Goal: Task Accomplishment & Management: Complete application form

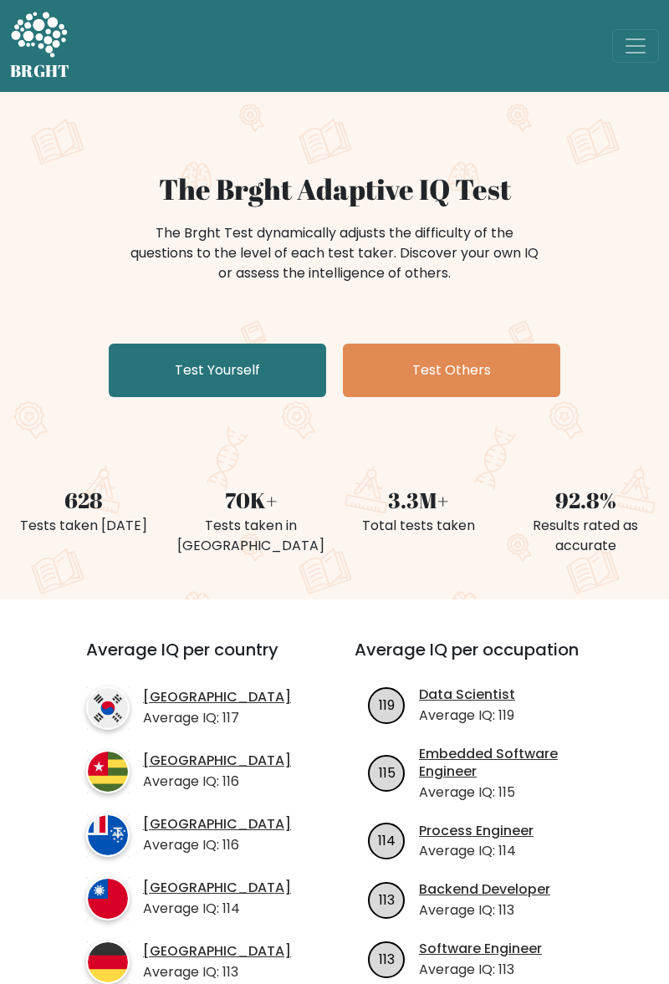
click at [162, 368] on link "Test Yourself" at bounding box center [217, 370] width 217 height 53
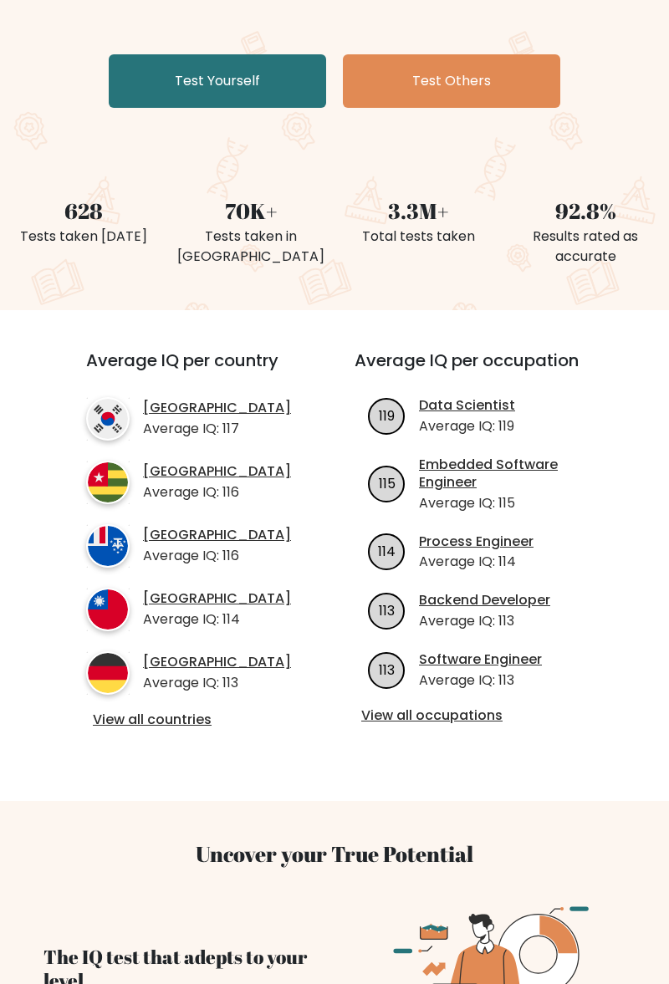
scroll to position [298, 0]
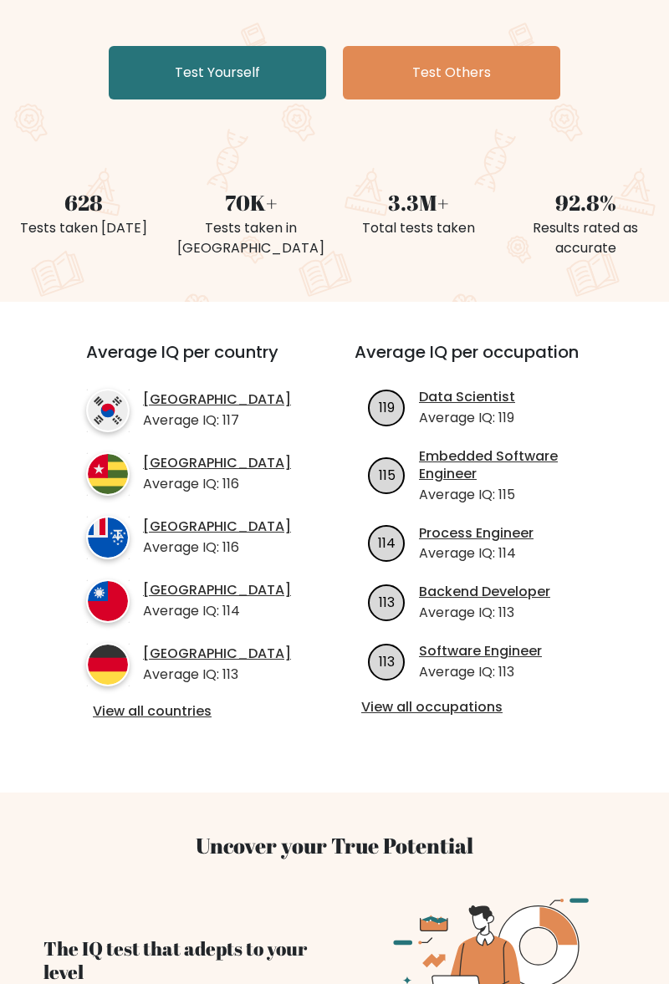
click at [127, 721] on link "View all countries" at bounding box center [190, 712] width 195 height 18
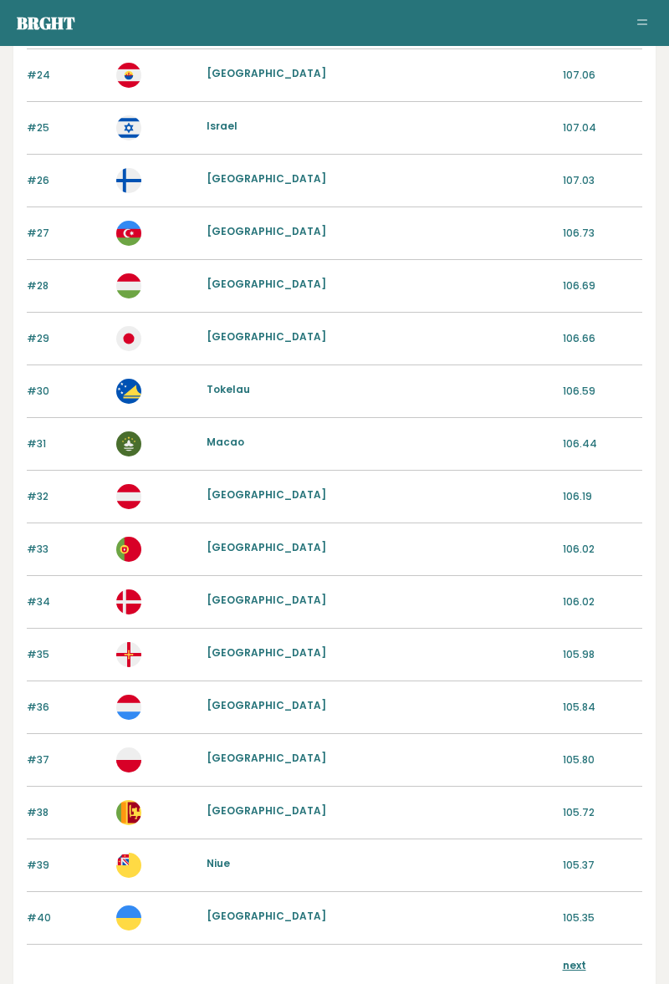
scroll to position [1409, 0]
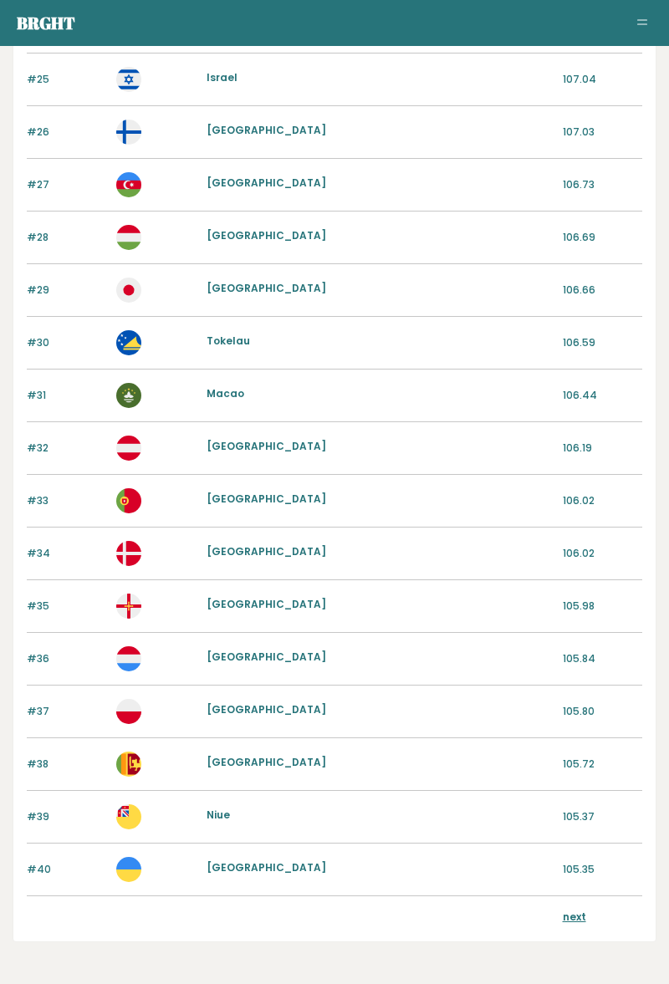
click at [583, 909] on link "next" at bounding box center [574, 916] width 23 height 14
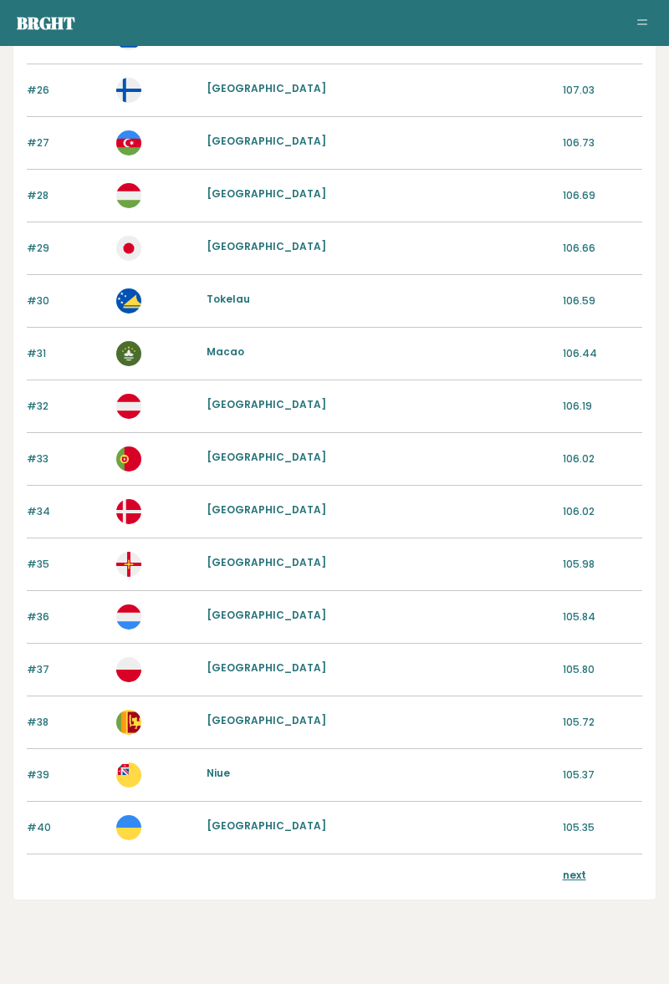
scroll to position [1456, 0]
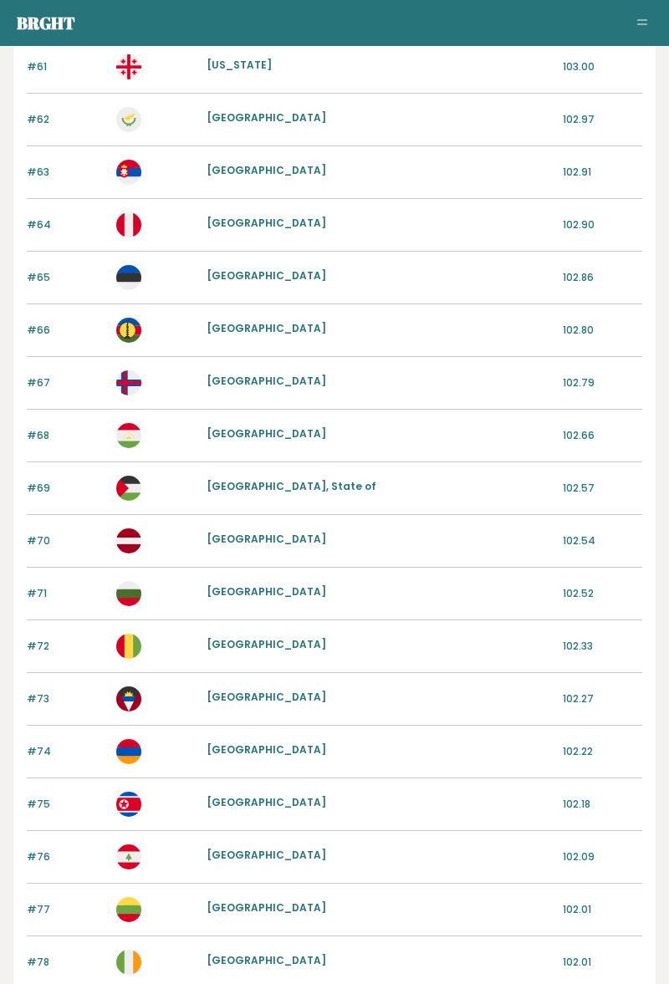
scroll to position [1463, 0]
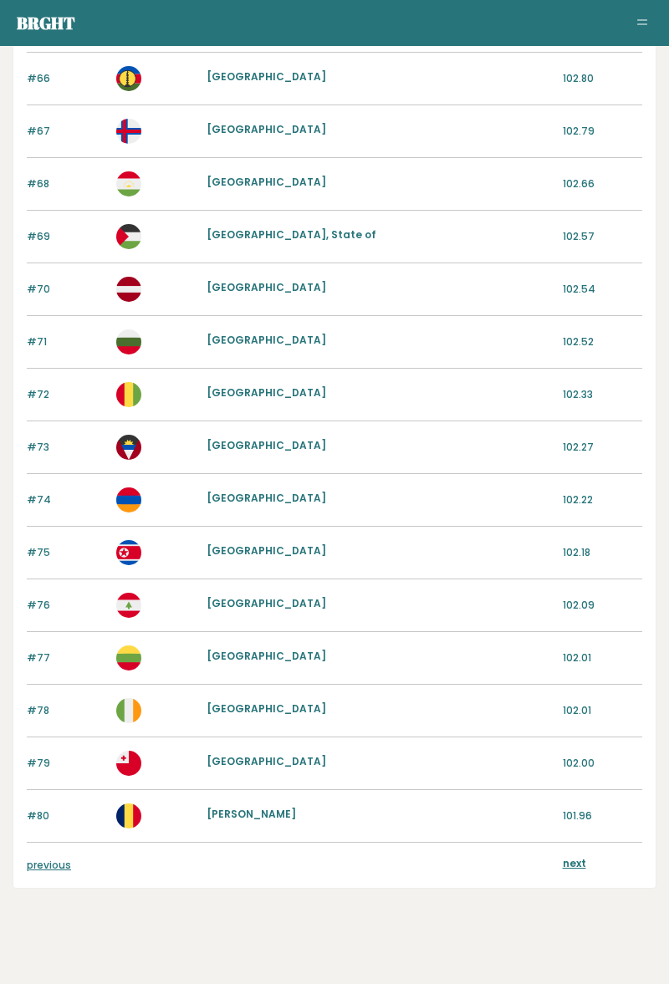
click at [564, 856] on link "next" at bounding box center [574, 863] width 23 height 14
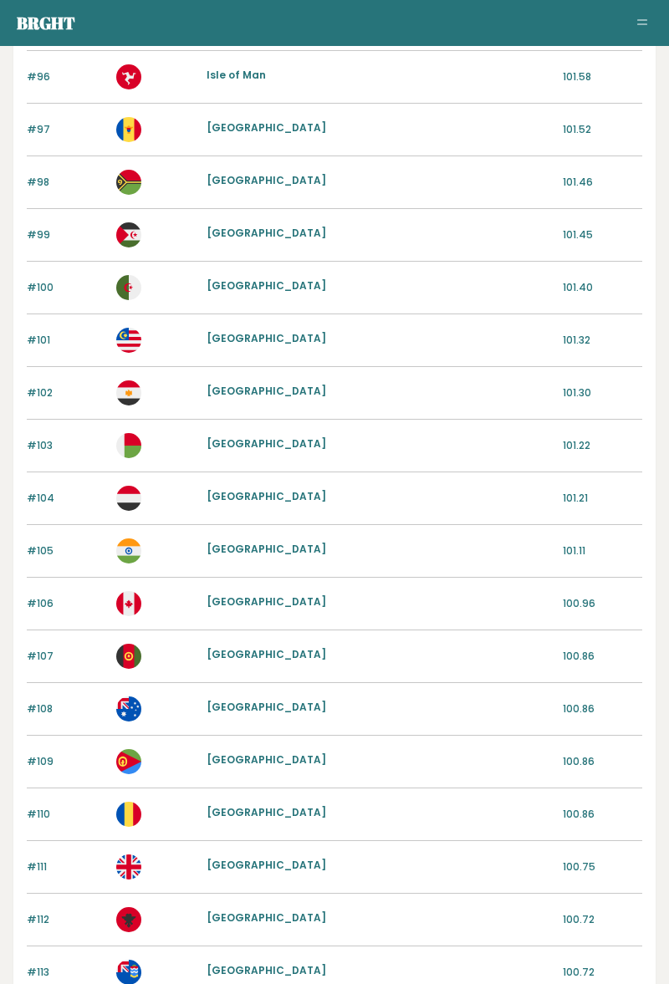
scroll to position [1463, 0]
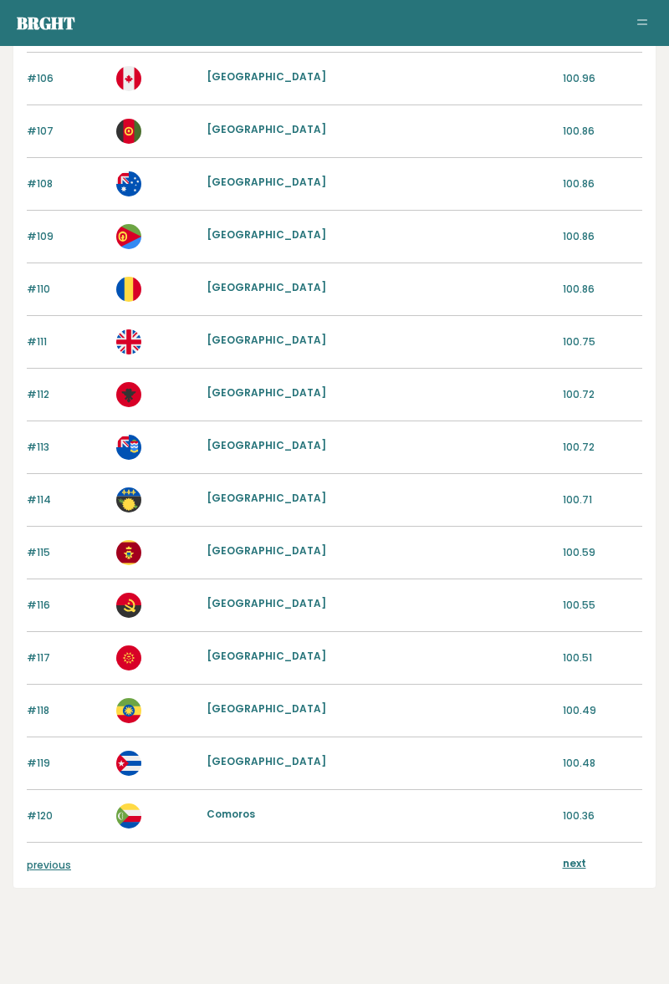
click at [568, 856] on link "next" at bounding box center [574, 863] width 23 height 14
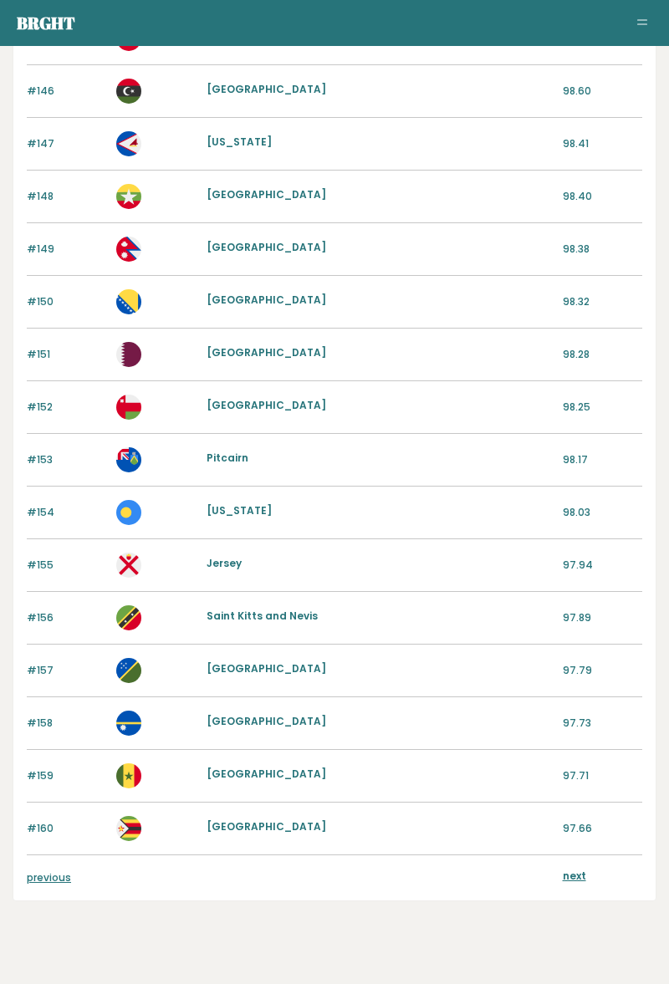
scroll to position [1463, 0]
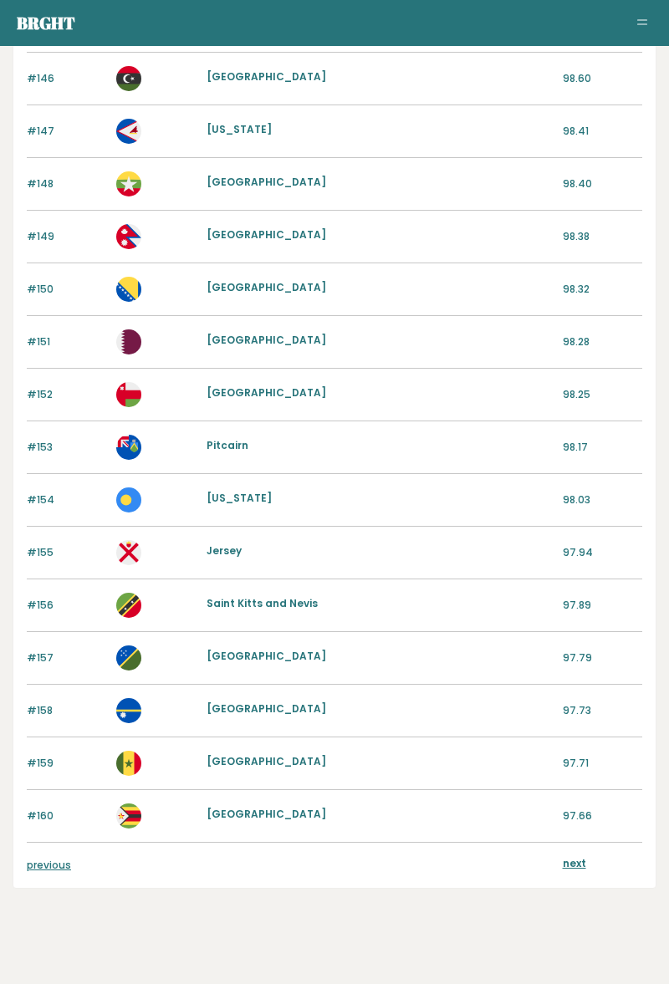
click at [572, 856] on link "next" at bounding box center [574, 863] width 23 height 14
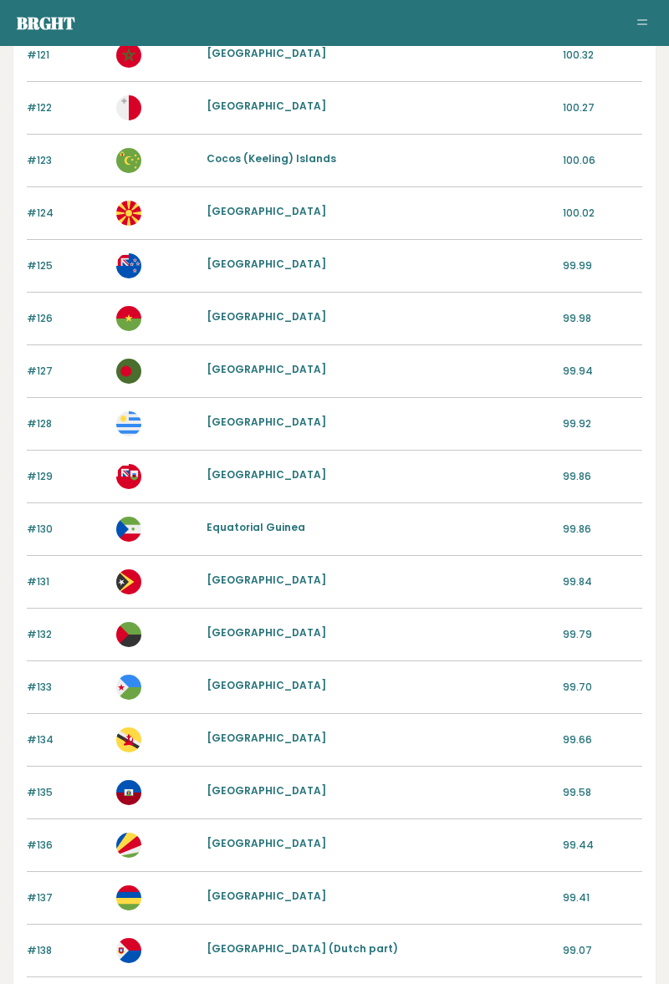
scroll to position [0, 0]
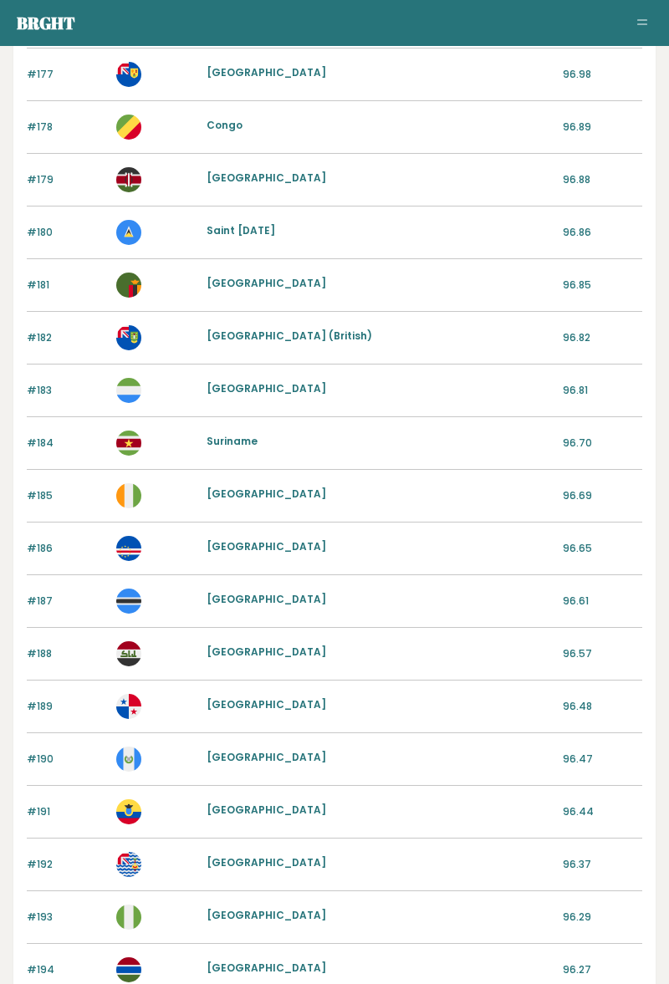
scroll to position [992, 0]
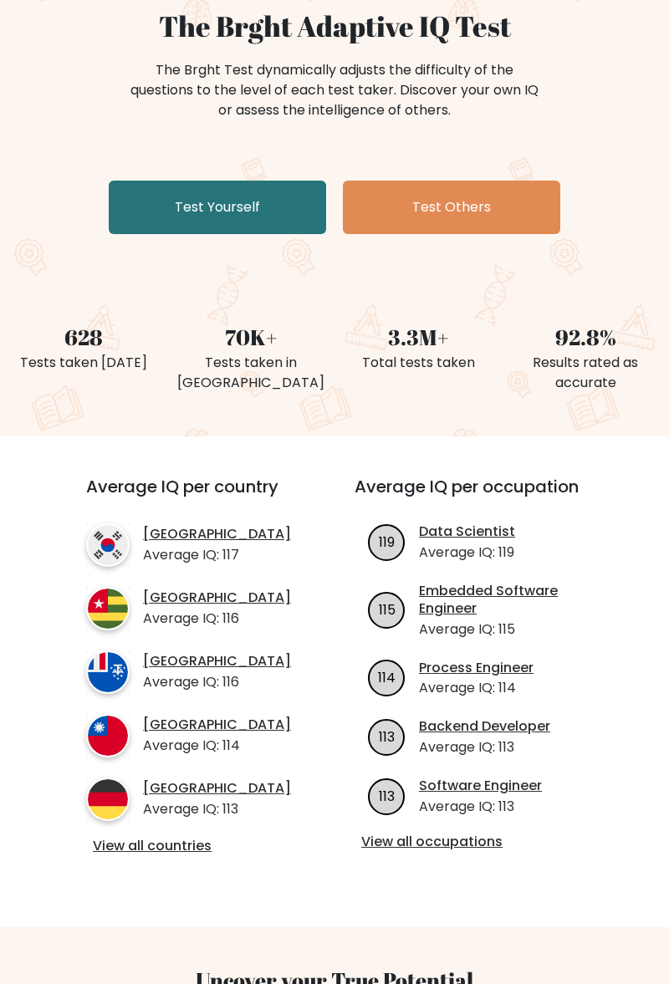
scroll to position [162, 0]
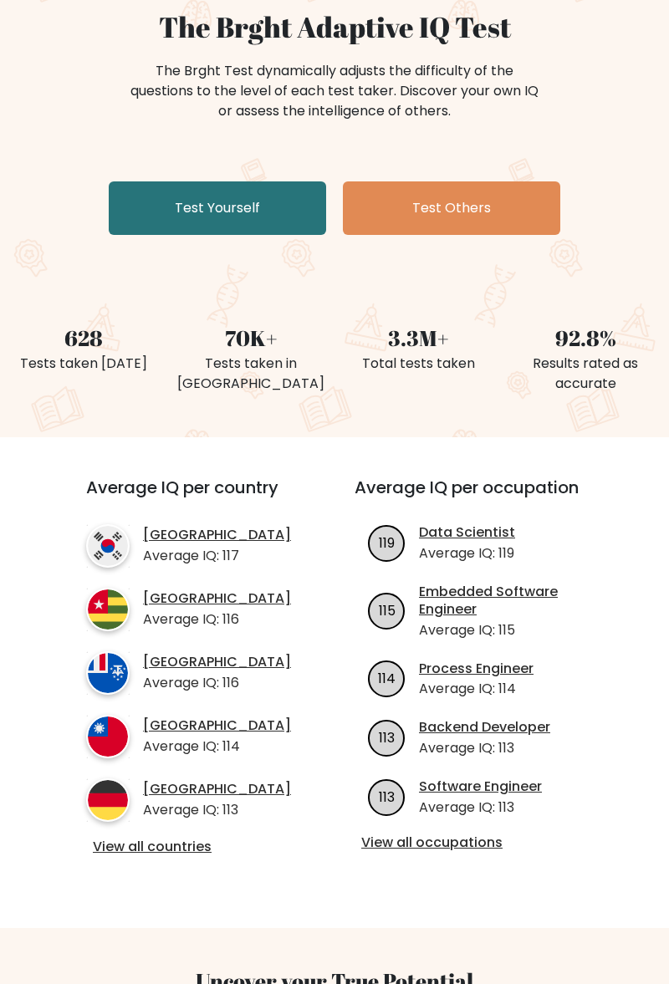
click at [134, 222] on link "Test Yourself" at bounding box center [217, 207] width 217 height 53
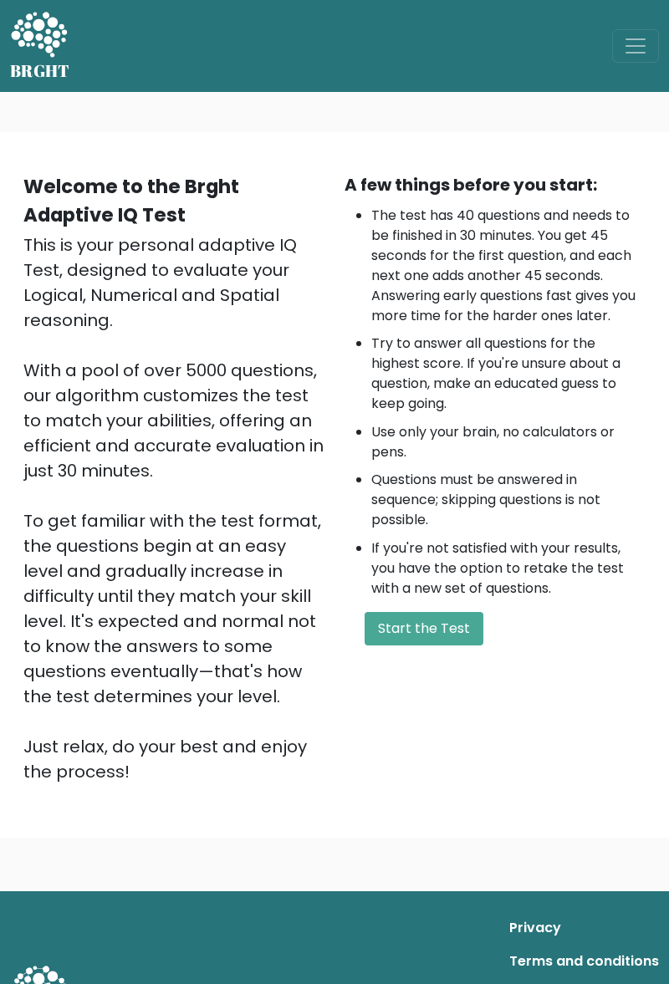
click at [388, 614] on button "Start the Test" at bounding box center [423, 628] width 119 height 33
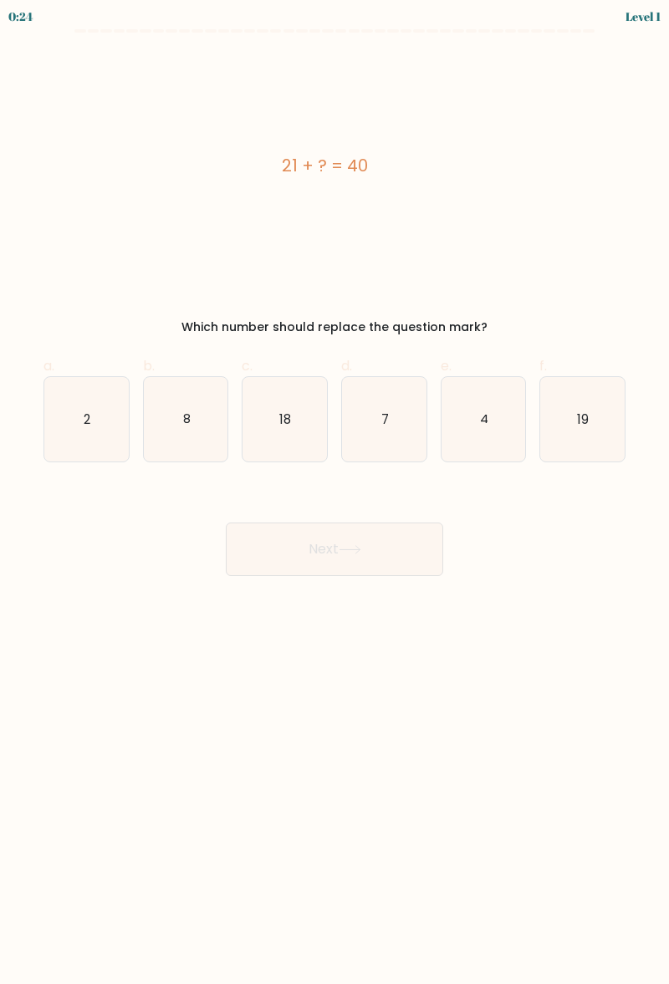
click at [316, 398] on icon "18" at bounding box center [284, 419] width 84 height 84
click at [334, 492] on input "c. 18" at bounding box center [334, 497] width 1 height 11
radio input "true"
click at [279, 534] on button "Next" at bounding box center [334, 548] width 217 height 53
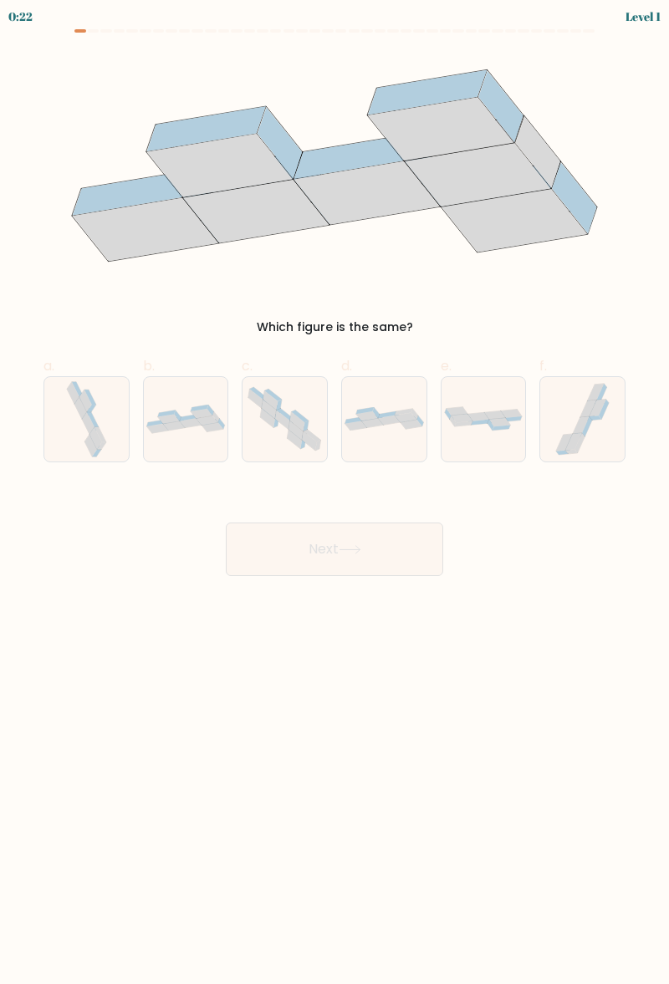
click at [264, 527] on button "Next" at bounding box center [334, 548] width 217 height 53
click at [171, 445] on div at bounding box center [186, 419] width 86 height 86
click at [334, 492] on input "b." at bounding box center [334, 497] width 1 height 11
radio input "true"
click at [289, 546] on button "Next" at bounding box center [334, 548] width 217 height 53
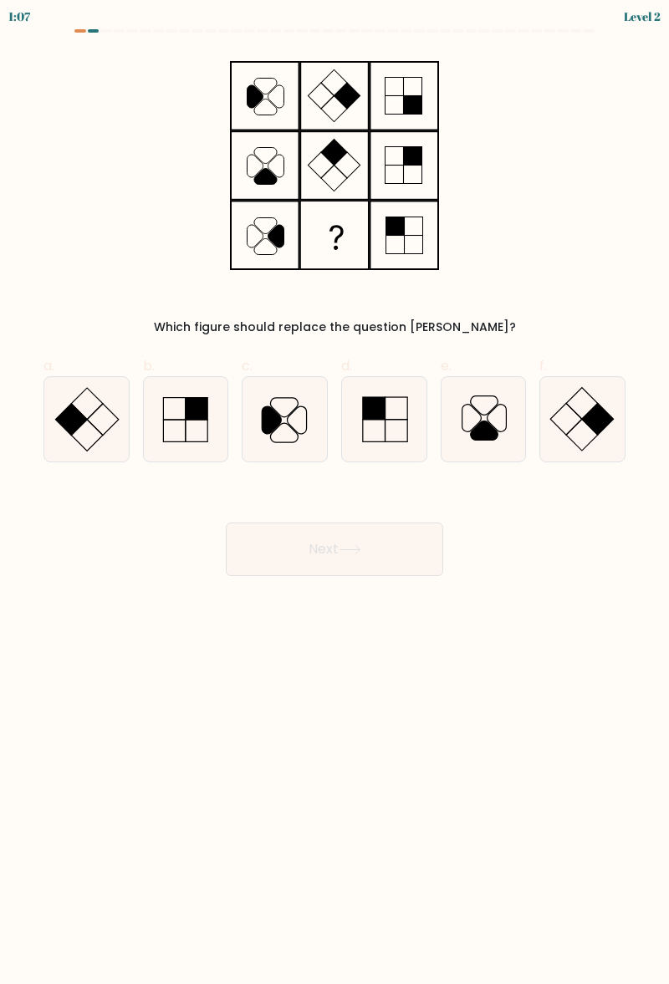
click at [43, 428] on div at bounding box center [86, 419] width 86 height 86
click at [334, 492] on input "a." at bounding box center [334, 497] width 1 height 11
radio input "true"
click at [240, 567] on button "Next" at bounding box center [334, 548] width 217 height 53
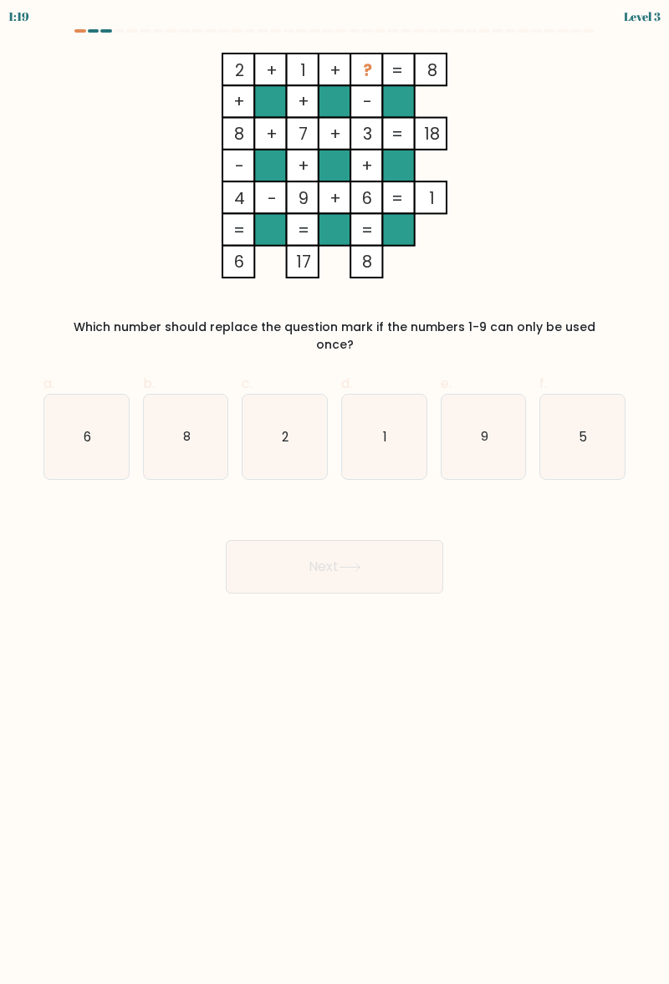
click at [594, 395] on icon "5" at bounding box center [582, 437] width 84 height 84
click at [335, 492] on input "f. 5" at bounding box center [334, 497] width 1 height 11
radio input "true"
click at [327, 550] on button "Next" at bounding box center [334, 566] width 217 height 53
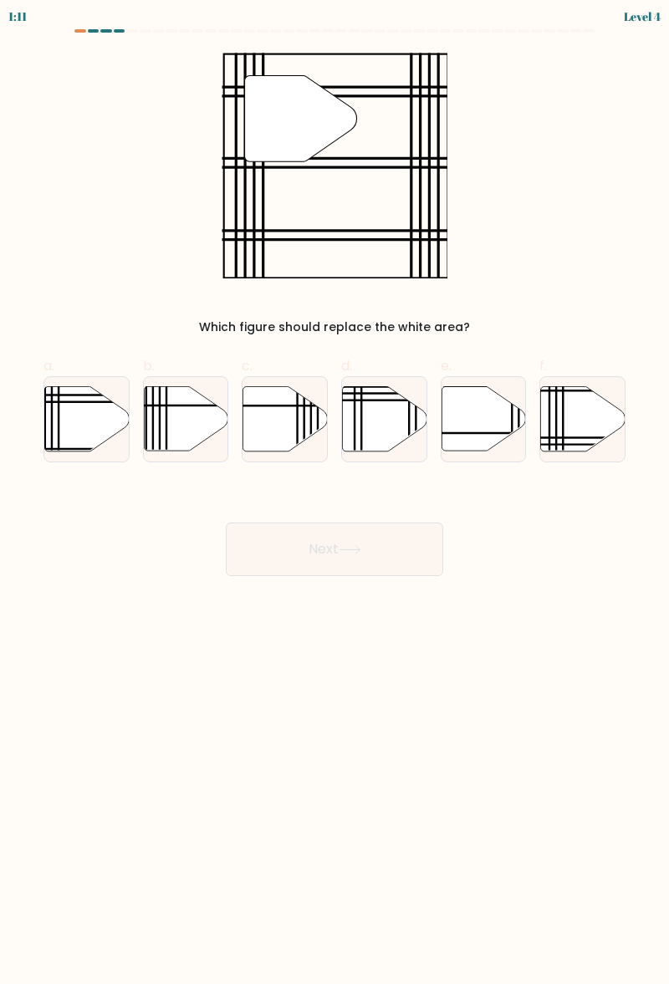
click at [60, 430] on icon at bounding box center [86, 418] width 84 height 64
click at [334, 492] on input "a." at bounding box center [334, 497] width 1 height 11
radio input "true"
click at [227, 565] on button "Next" at bounding box center [334, 548] width 217 height 53
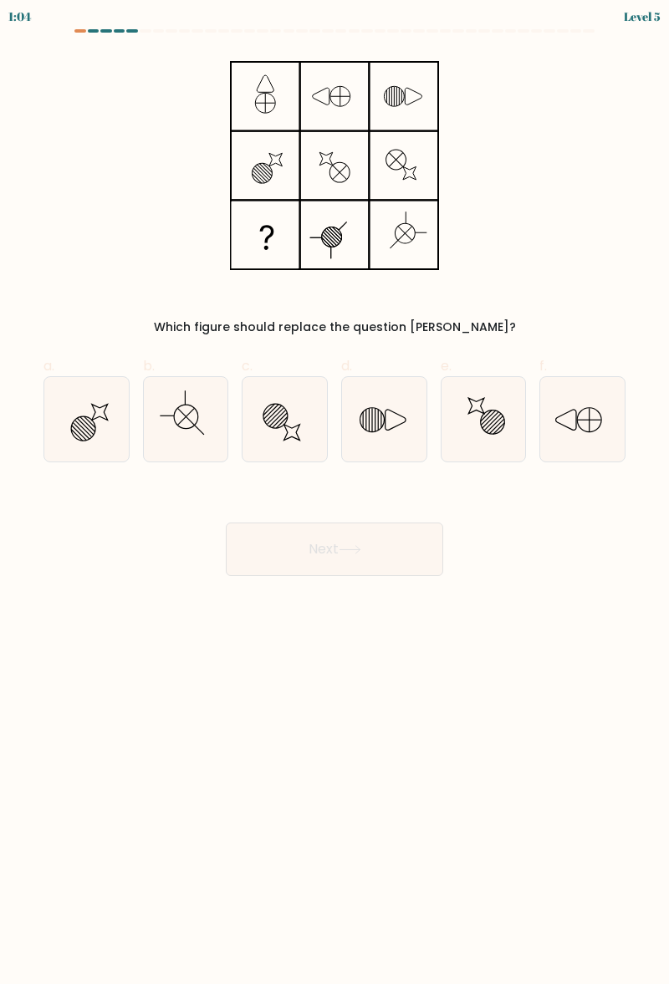
click at [236, 547] on button "Next" at bounding box center [334, 548] width 217 height 53
click at [162, 406] on icon at bounding box center [186, 419] width 84 height 84
click at [334, 492] on input "b." at bounding box center [334, 497] width 1 height 11
radio input "true"
click at [262, 555] on button "Next" at bounding box center [334, 548] width 217 height 53
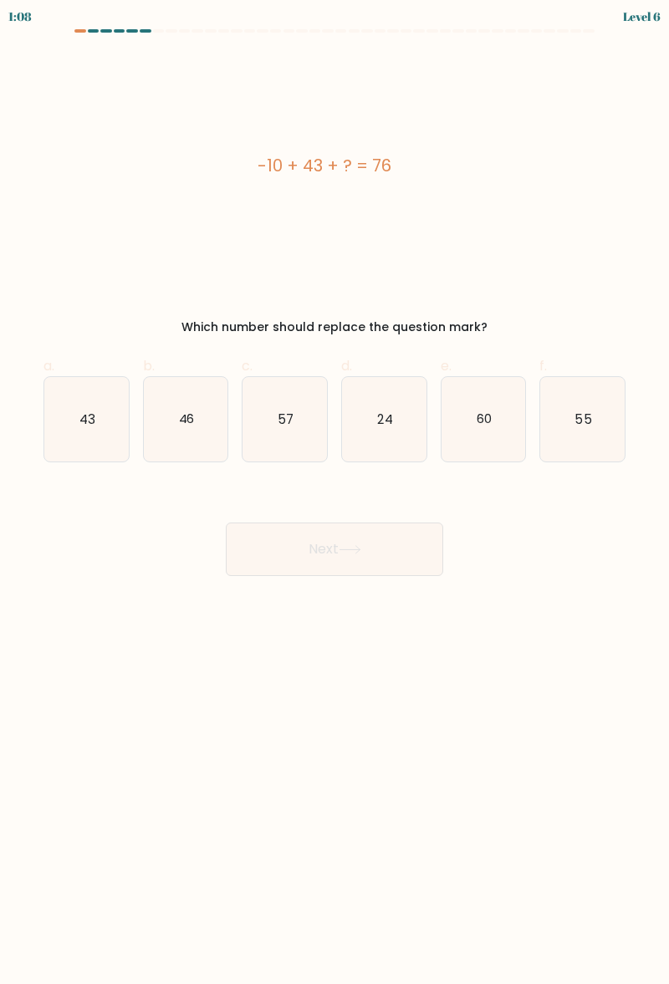
click at [65, 417] on icon "43" at bounding box center [86, 419] width 84 height 84
click at [334, 492] on input "a. 43" at bounding box center [334, 497] width 1 height 11
radio input "true"
click at [246, 538] on button "Next" at bounding box center [334, 548] width 217 height 53
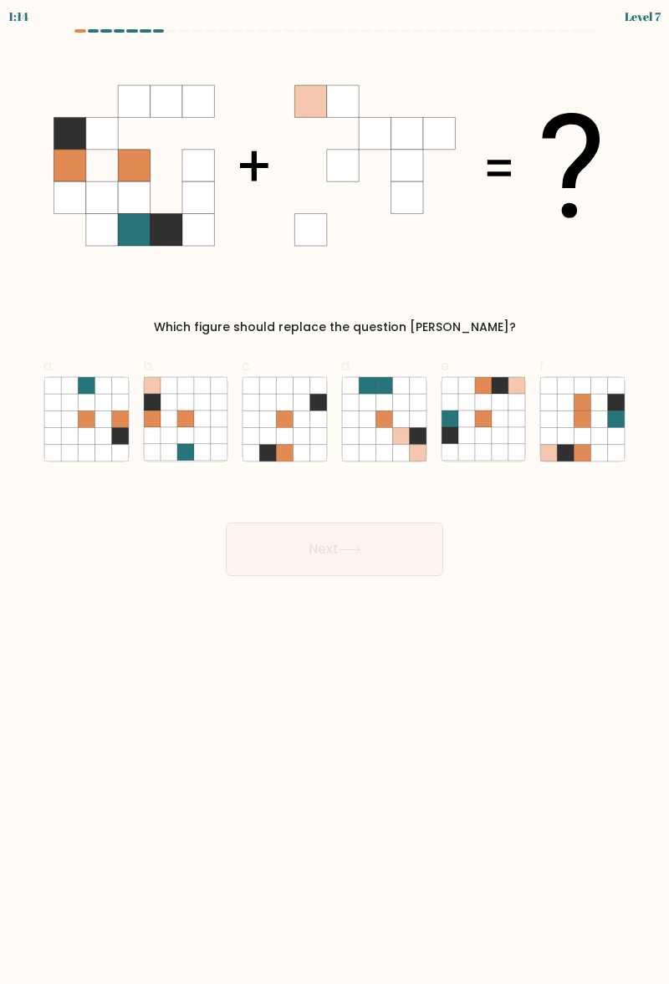
click at [187, 451] on icon at bounding box center [185, 452] width 17 height 17
click at [334, 492] on input "b." at bounding box center [334, 497] width 1 height 11
radio input "true"
click at [254, 551] on button "Next" at bounding box center [334, 548] width 217 height 53
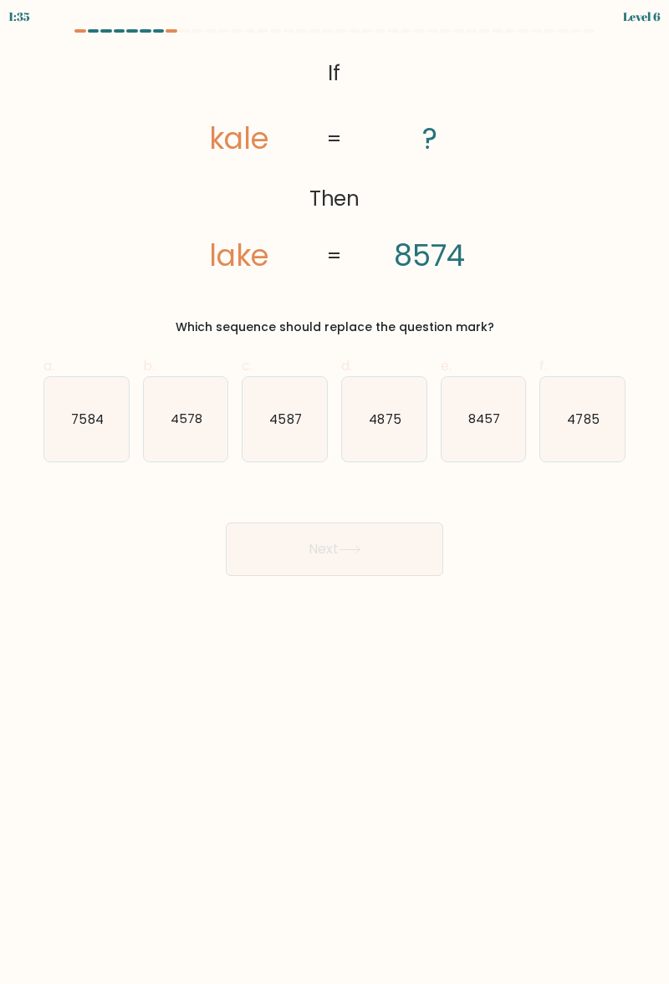
click at [89, 433] on icon "7584" at bounding box center [86, 419] width 84 height 84
click at [334, 492] on input "a. 7584" at bounding box center [334, 497] width 1 height 11
radio input "true"
click at [279, 559] on button "Next" at bounding box center [334, 548] width 217 height 53
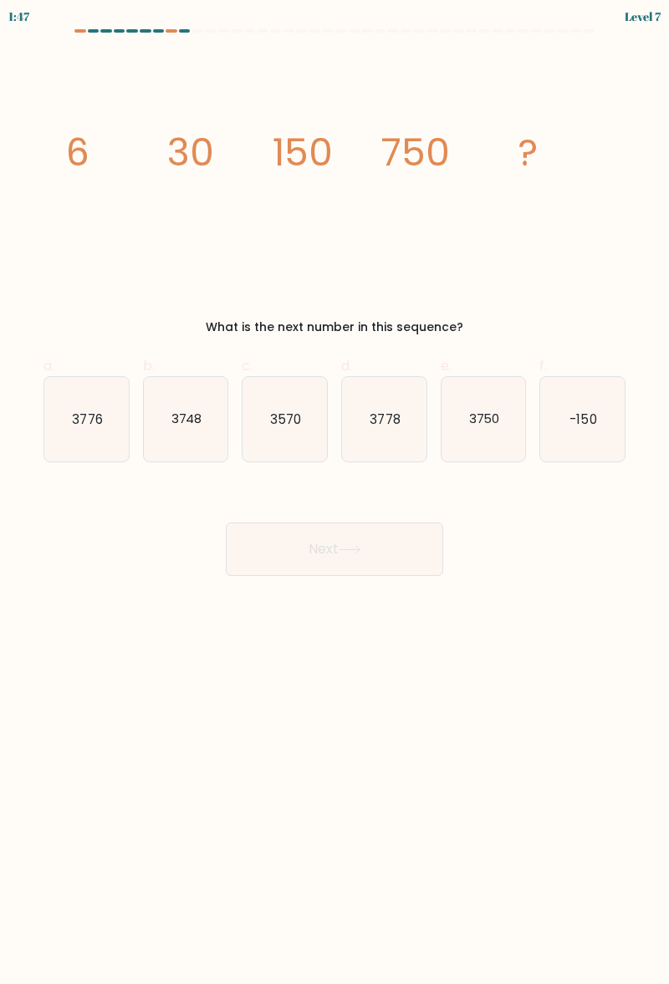
click at [481, 411] on text "3750" at bounding box center [483, 419] width 31 height 18
click at [335, 492] on input "e. 3750" at bounding box center [334, 497] width 1 height 11
radio input "true"
click at [405, 553] on button "Next" at bounding box center [334, 548] width 217 height 53
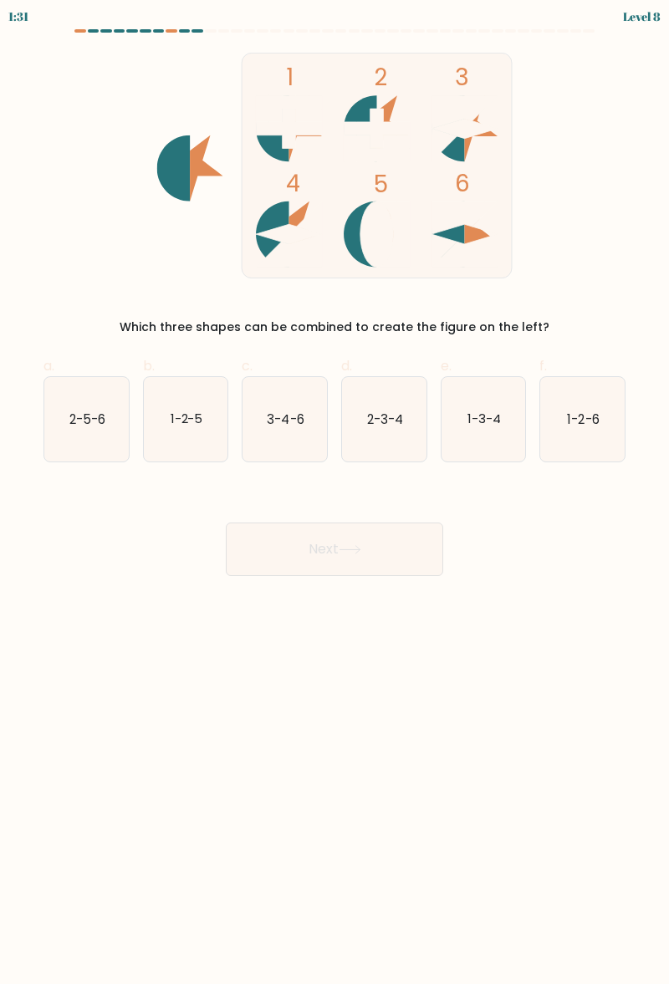
click at [324, 395] on icon "3-4-6" at bounding box center [284, 419] width 84 height 84
click at [334, 492] on input "c. 3-4-6" at bounding box center [334, 497] width 1 height 11
radio input "true"
click at [366, 531] on button "Next" at bounding box center [334, 548] width 217 height 53
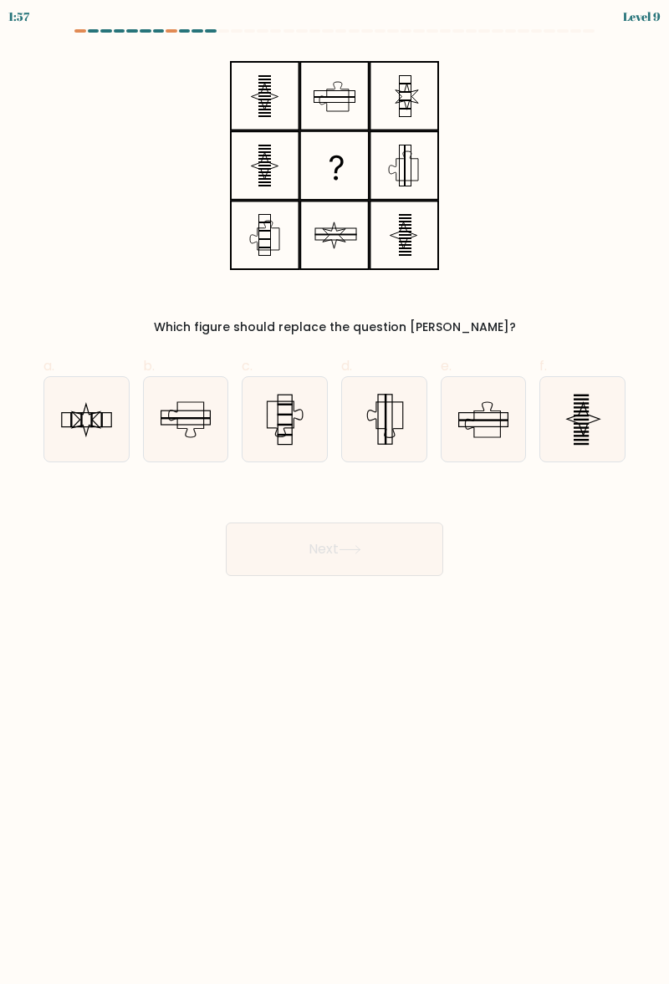
click at [47, 405] on icon at bounding box center [86, 419] width 84 height 84
click at [334, 492] on input "a." at bounding box center [334, 497] width 1 height 11
radio input "true"
click at [267, 563] on button "Next" at bounding box center [334, 548] width 217 height 53
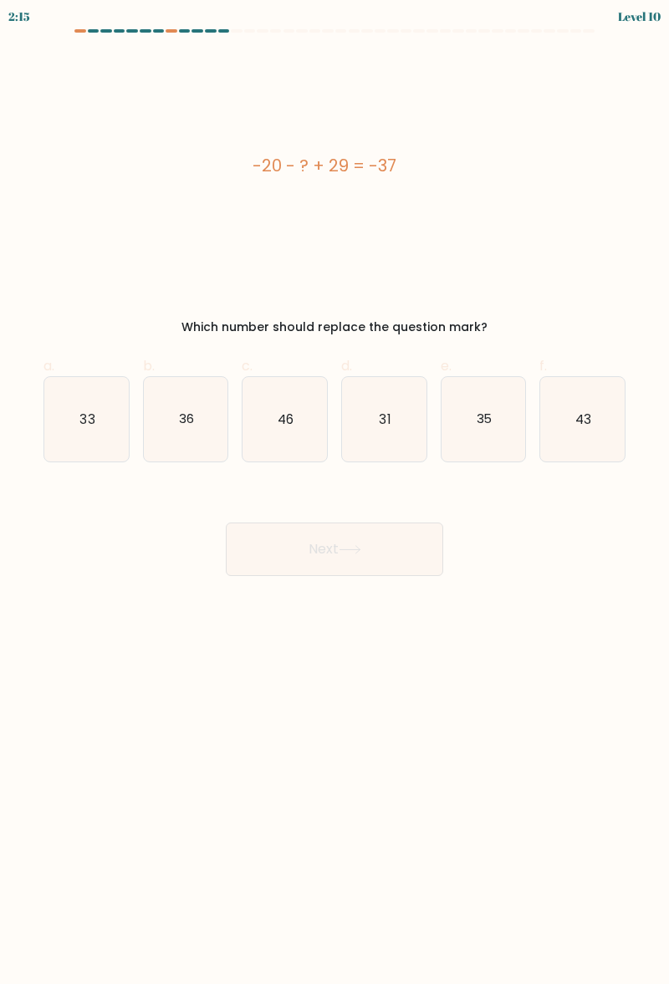
click at [425, 574] on button "Next" at bounding box center [334, 548] width 217 height 53
click at [488, 440] on icon "35" at bounding box center [483, 419] width 84 height 84
click at [335, 492] on input "e. 35" at bounding box center [334, 497] width 1 height 11
radio input "true"
click at [398, 543] on button "Next" at bounding box center [334, 548] width 217 height 53
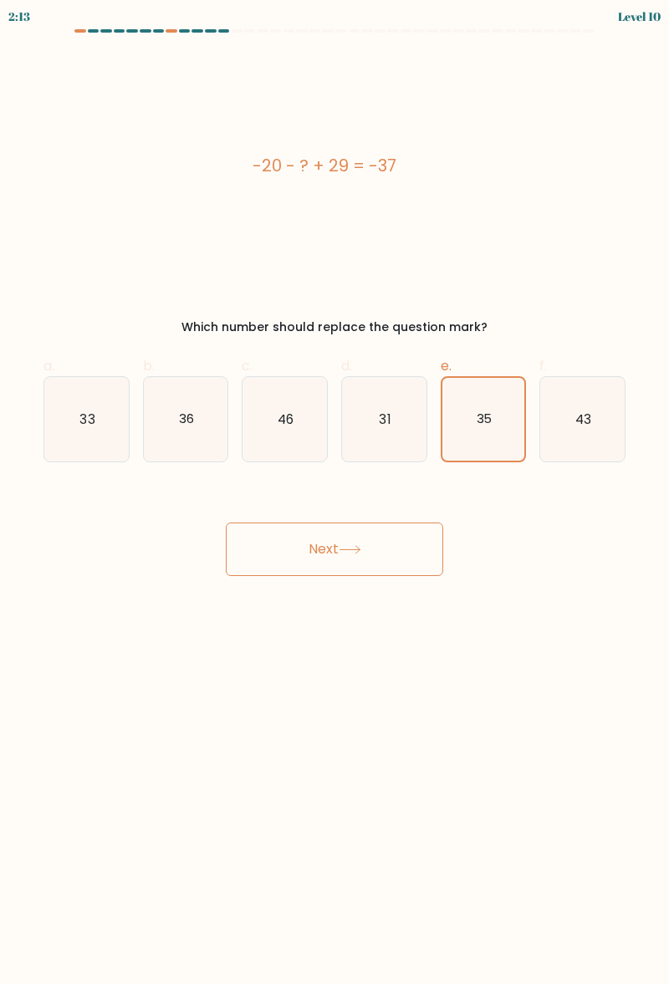
click at [420, 527] on button "Next" at bounding box center [334, 548] width 217 height 53
click at [389, 562] on button "Next" at bounding box center [334, 548] width 217 height 53
click at [388, 550] on button "Next" at bounding box center [334, 548] width 217 height 53
click at [269, 525] on button "Next" at bounding box center [334, 548] width 217 height 53
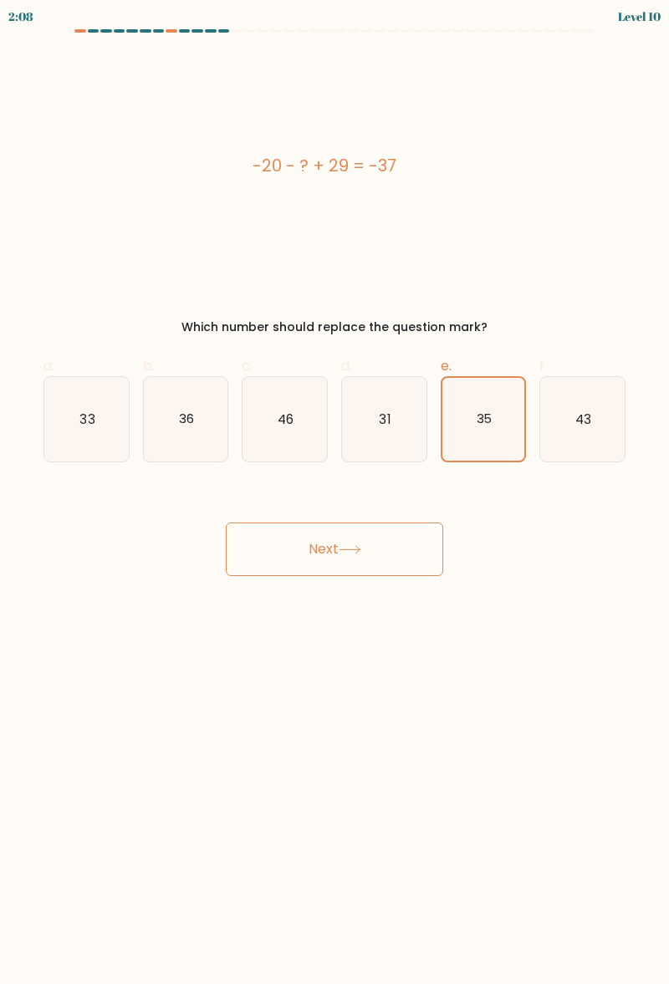
click at [278, 553] on button "Next" at bounding box center [334, 548] width 217 height 53
click at [258, 435] on icon "46" at bounding box center [284, 419] width 84 height 84
click at [334, 492] on input "c. 46" at bounding box center [334, 497] width 1 height 11
radio input "true"
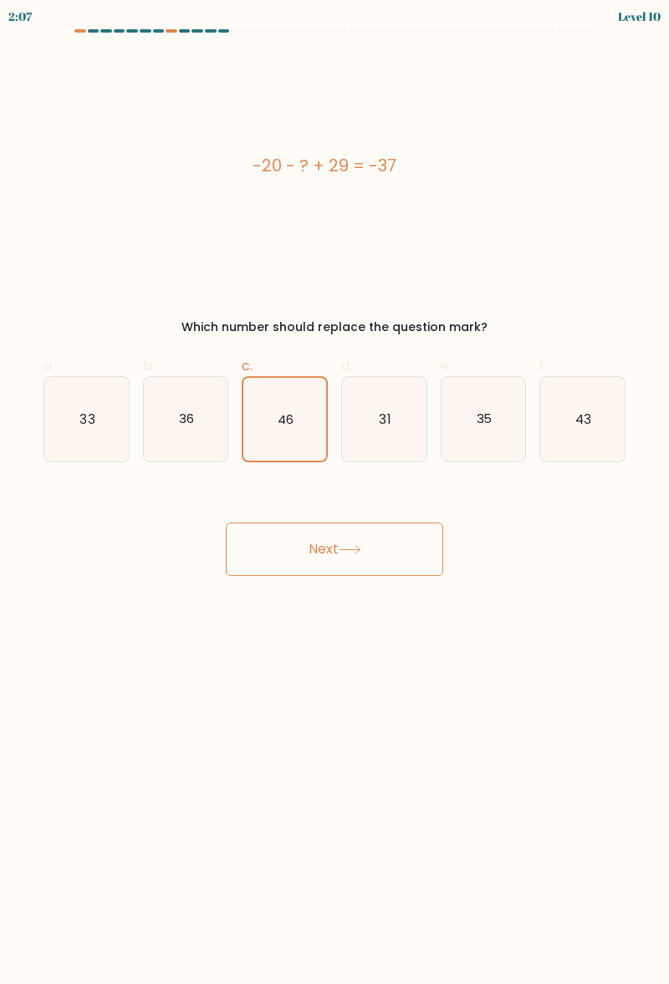
click at [283, 530] on button "Next" at bounding box center [334, 548] width 217 height 53
click at [283, 551] on button "Next" at bounding box center [334, 548] width 217 height 53
click at [92, 433] on icon "33" at bounding box center [86, 419] width 84 height 84
click at [334, 492] on input "a. 33" at bounding box center [334, 497] width 1 height 11
radio input "true"
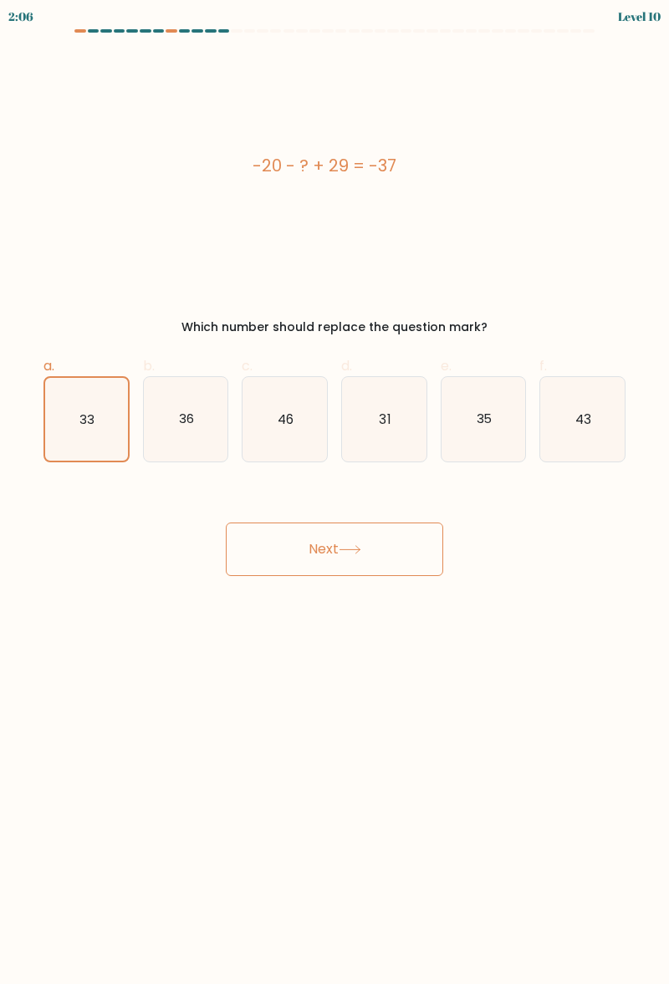
click at [396, 537] on button "Next" at bounding box center [334, 548] width 217 height 53
click at [400, 548] on button "Next" at bounding box center [334, 548] width 217 height 53
click at [197, 416] on icon "36" at bounding box center [186, 419] width 84 height 84
click at [334, 492] on input "b. 36" at bounding box center [334, 497] width 1 height 11
radio input "true"
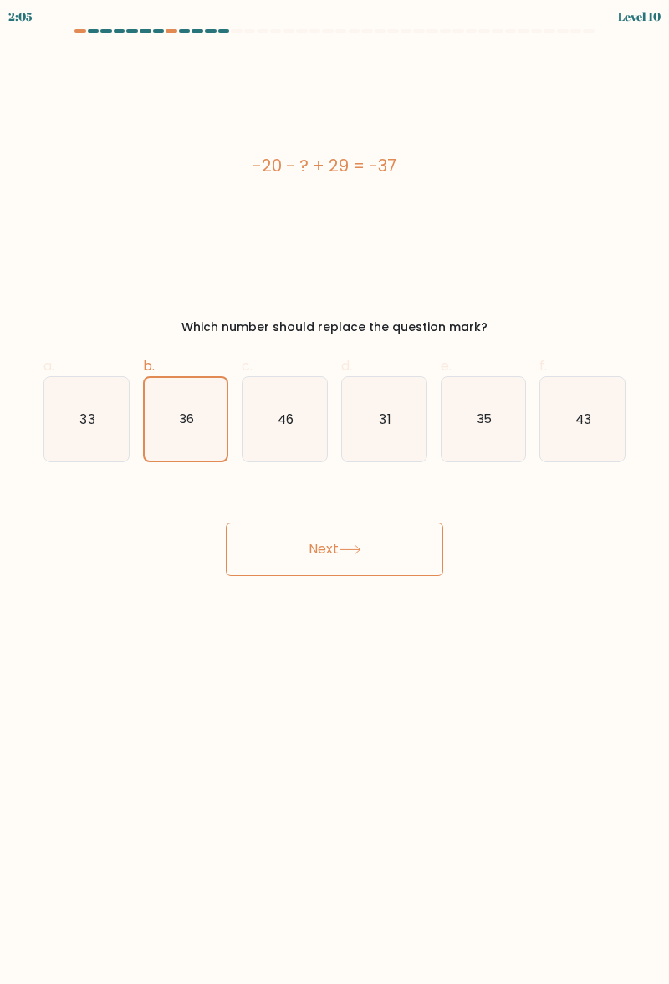
click at [400, 452] on icon "31" at bounding box center [384, 419] width 84 height 84
click at [335, 492] on input "d. 31" at bounding box center [334, 497] width 1 height 11
radio input "true"
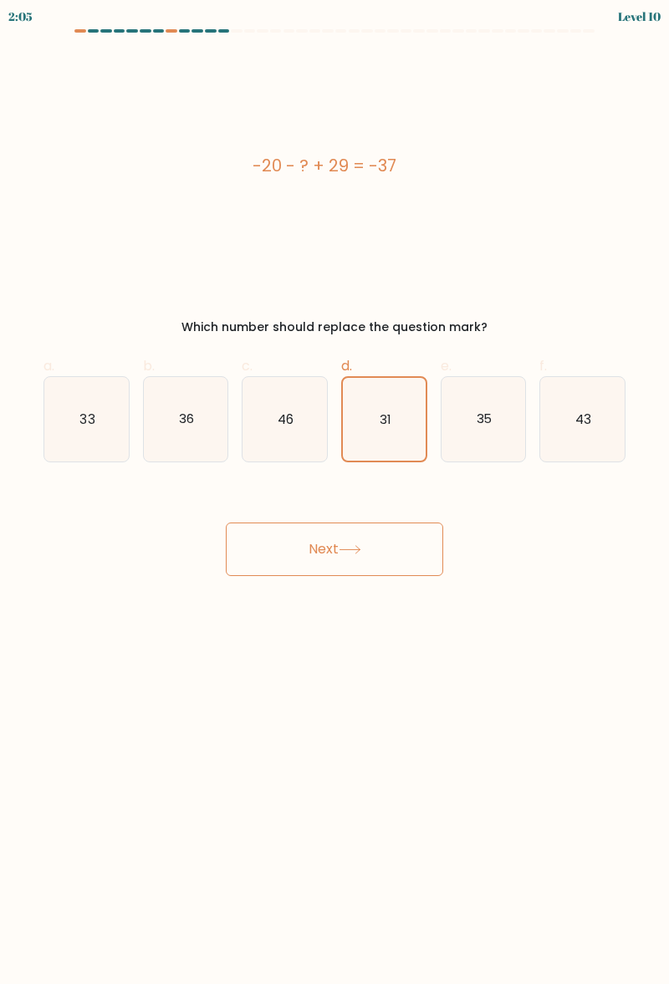
click at [281, 547] on button "Next" at bounding box center [334, 548] width 217 height 53
click at [604, 438] on icon "43" at bounding box center [582, 419] width 84 height 84
click at [335, 492] on input "f. 43" at bounding box center [334, 497] width 1 height 11
radio input "true"
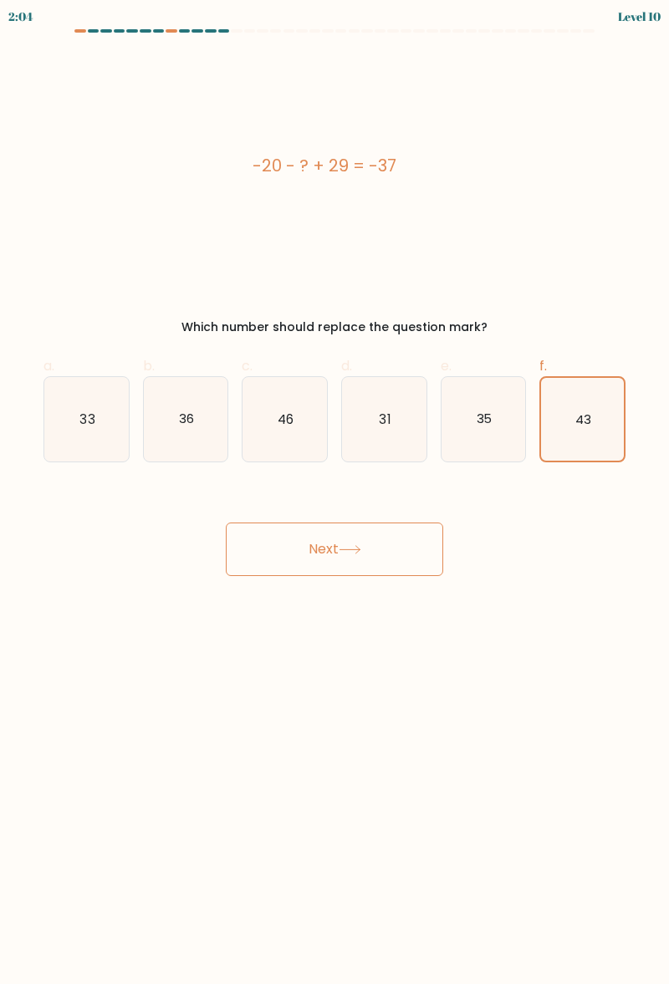
click at [267, 541] on button "Next" at bounding box center [334, 548] width 217 height 53
click at [267, 538] on button "Next" at bounding box center [334, 548] width 217 height 53
click at [204, 446] on icon "36" at bounding box center [186, 419] width 84 height 84
click at [334, 492] on input "b. 36" at bounding box center [334, 497] width 1 height 11
radio input "true"
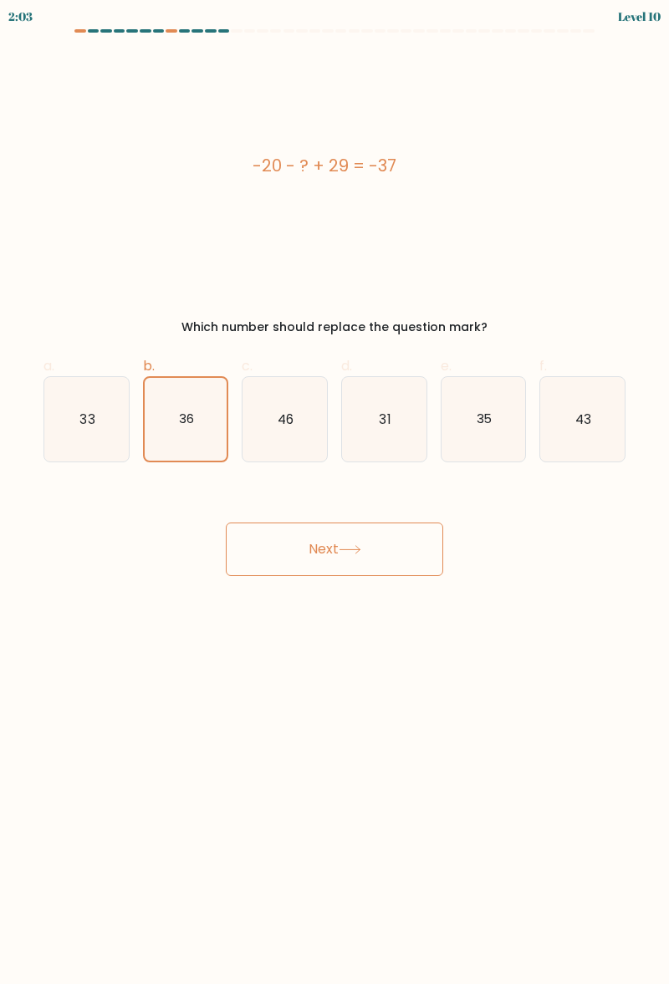
click at [389, 549] on button "Next" at bounding box center [334, 548] width 217 height 53
click at [396, 550] on button "Next" at bounding box center [334, 548] width 217 height 53
click at [273, 433] on icon "46" at bounding box center [284, 419] width 84 height 84
click at [334, 492] on input "c. 46" at bounding box center [334, 497] width 1 height 11
radio input "true"
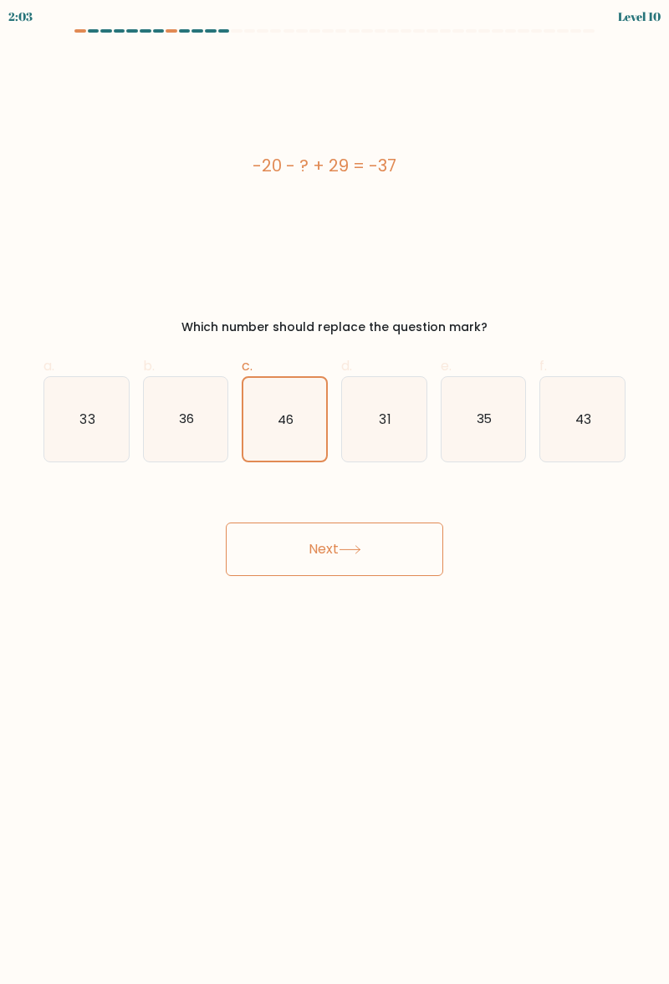
click at [442, 449] on icon "35" at bounding box center [483, 419] width 84 height 84
click at [335, 492] on input "e. 35" at bounding box center [334, 497] width 1 height 11
radio input "true"
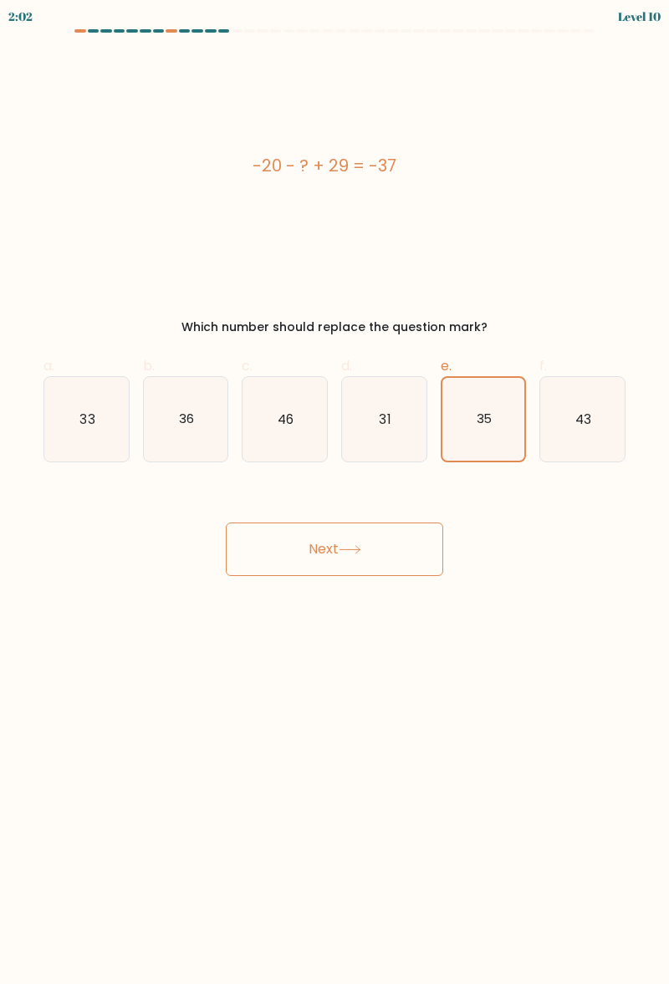
click at [460, 454] on icon "35" at bounding box center [483, 419] width 83 height 83
click at [335, 492] on input "e. 35" at bounding box center [334, 497] width 1 height 11
click at [267, 537] on button "Next" at bounding box center [334, 548] width 217 height 53
click at [270, 547] on button "Next" at bounding box center [334, 548] width 217 height 53
click at [281, 545] on button "Next" at bounding box center [334, 548] width 217 height 53
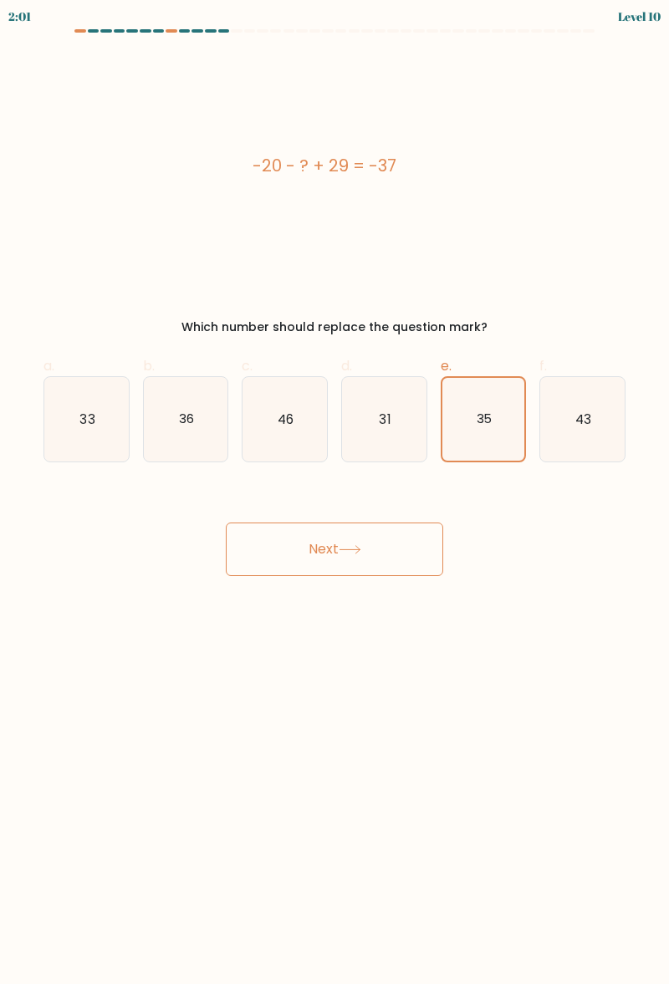
click at [359, 540] on button "Next" at bounding box center [334, 548] width 217 height 53
click at [603, 454] on icon "43" at bounding box center [582, 419] width 84 height 84
click at [335, 492] on input "f. 43" at bounding box center [334, 497] width 1 height 11
radio input "true"
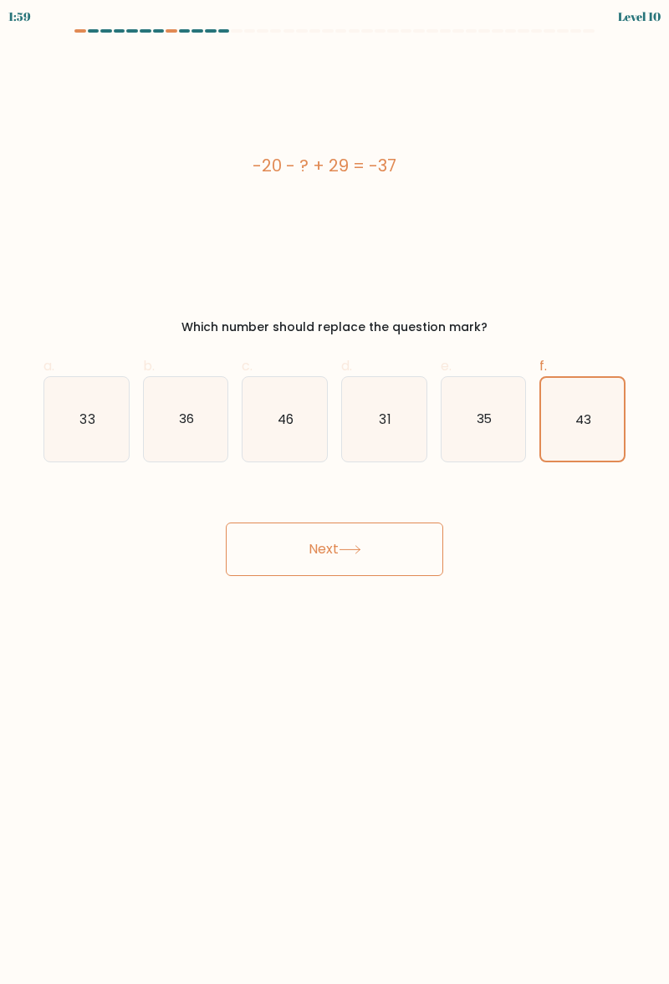
click at [408, 573] on button "Next" at bounding box center [334, 548] width 217 height 53
click at [430, 542] on button "Next" at bounding box center [334, 548] width 217 height 53
click at [497, 437] on icon "35" at bounding box center [483, 419] width 84 height 84
click at [335, 492] on input "e. 35" at bounding box center [334, 497] width 1 height 11
radio input "true"
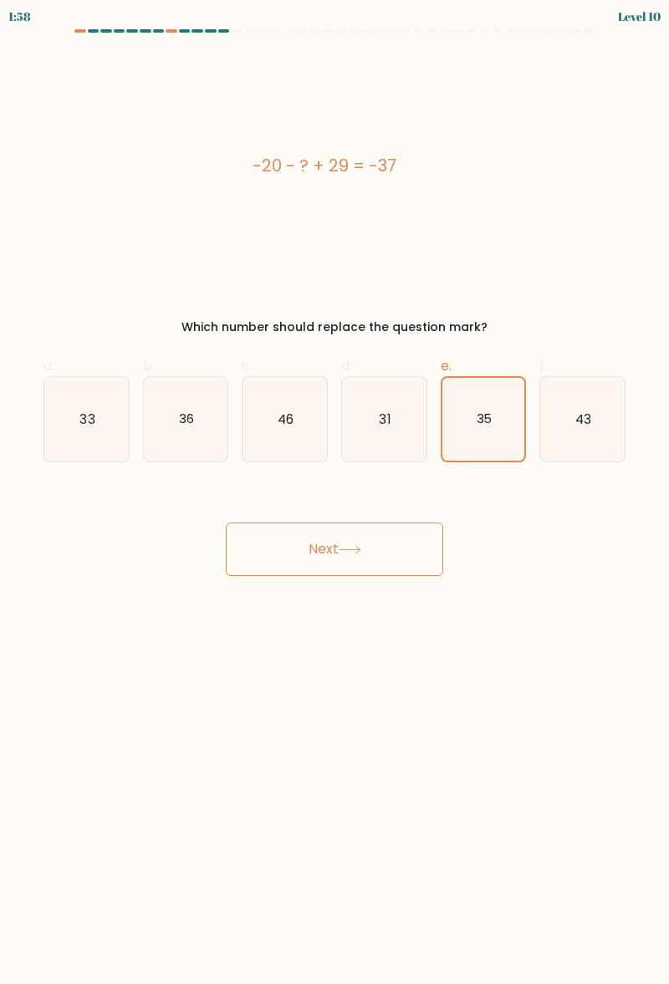
click at [273, 565] on button "Next" at bounding box center [334, 548] width 217 height 53
click at [269, 557] on button "Next" at bounding box center [334, 548] width 217 height 53
click at [397, 563] on button "Next" at bounding box center [334, 548] width 217 height 53
click at [418, 537] on button "Next" at bounding box center [334, 548] width 217 height 53
click at [401, 545] on button "Next" at bounding box center [334, 548] width 217 height 53
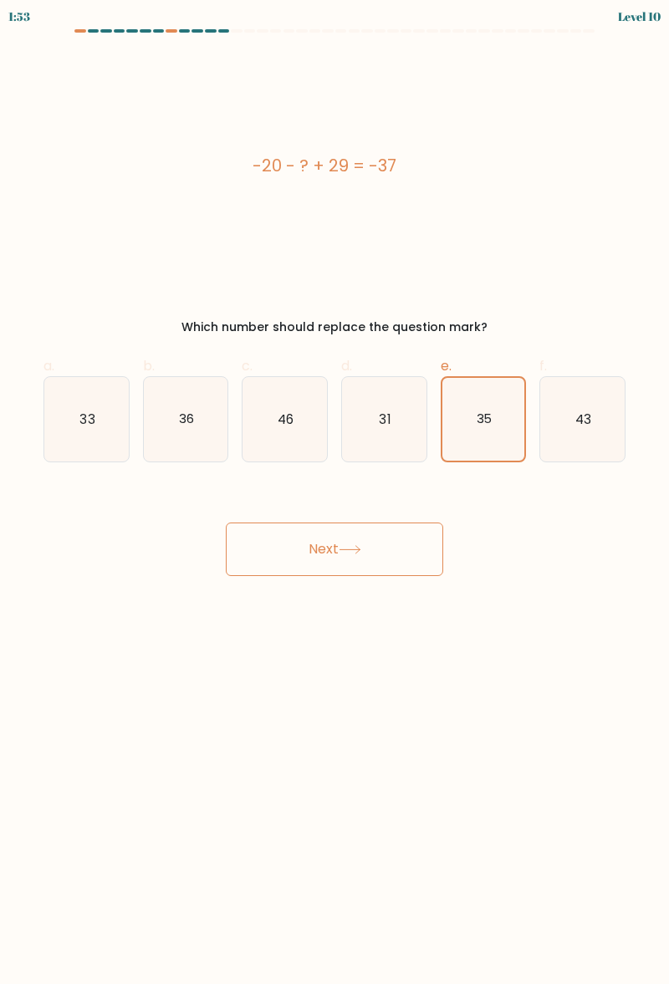
click at [269, 547] on button "Next" at bounding box center [334, 548] width 217 height 53
click at [261, 534] on button "Next" at bounding box center [334, 548] width 217 height 53
click at [151, 433] on icon "36" at bounding box center [186, 419] width 84 height 84
click at [334, 492] on input "b. 36" at bounding box center [334, 497] width 1 height 11
radio input "true"
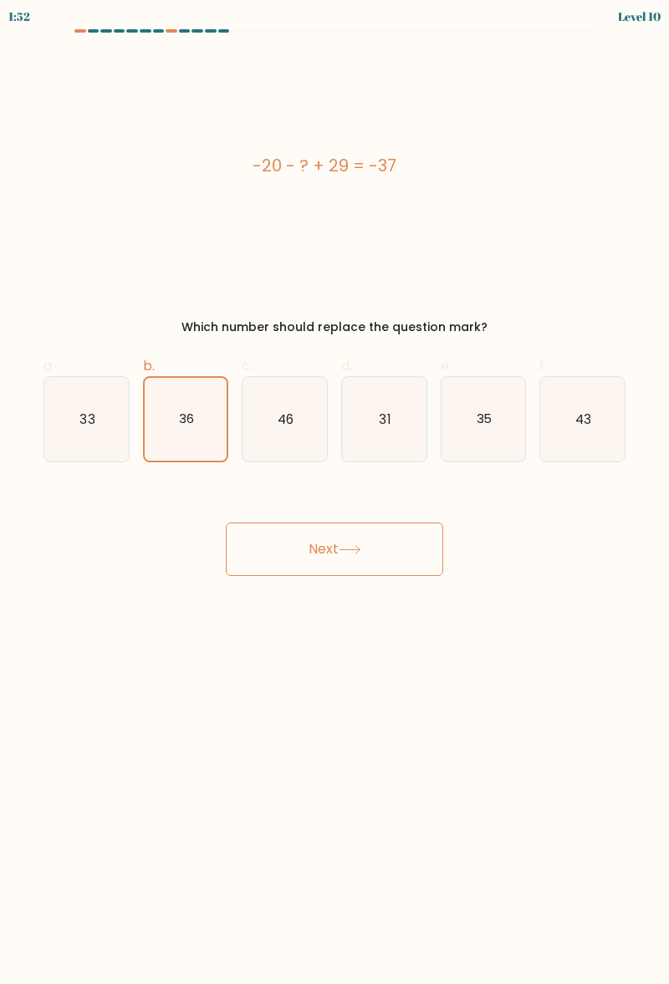
click at [408, 539] on button "Next" at bounding box center [334, 548] width 217 height 53
click at [400, 552] on button "Next" at bounding box center [334, 548] width 217 height 53
